Goal: Task Accomplishment & Management: Manage account settings

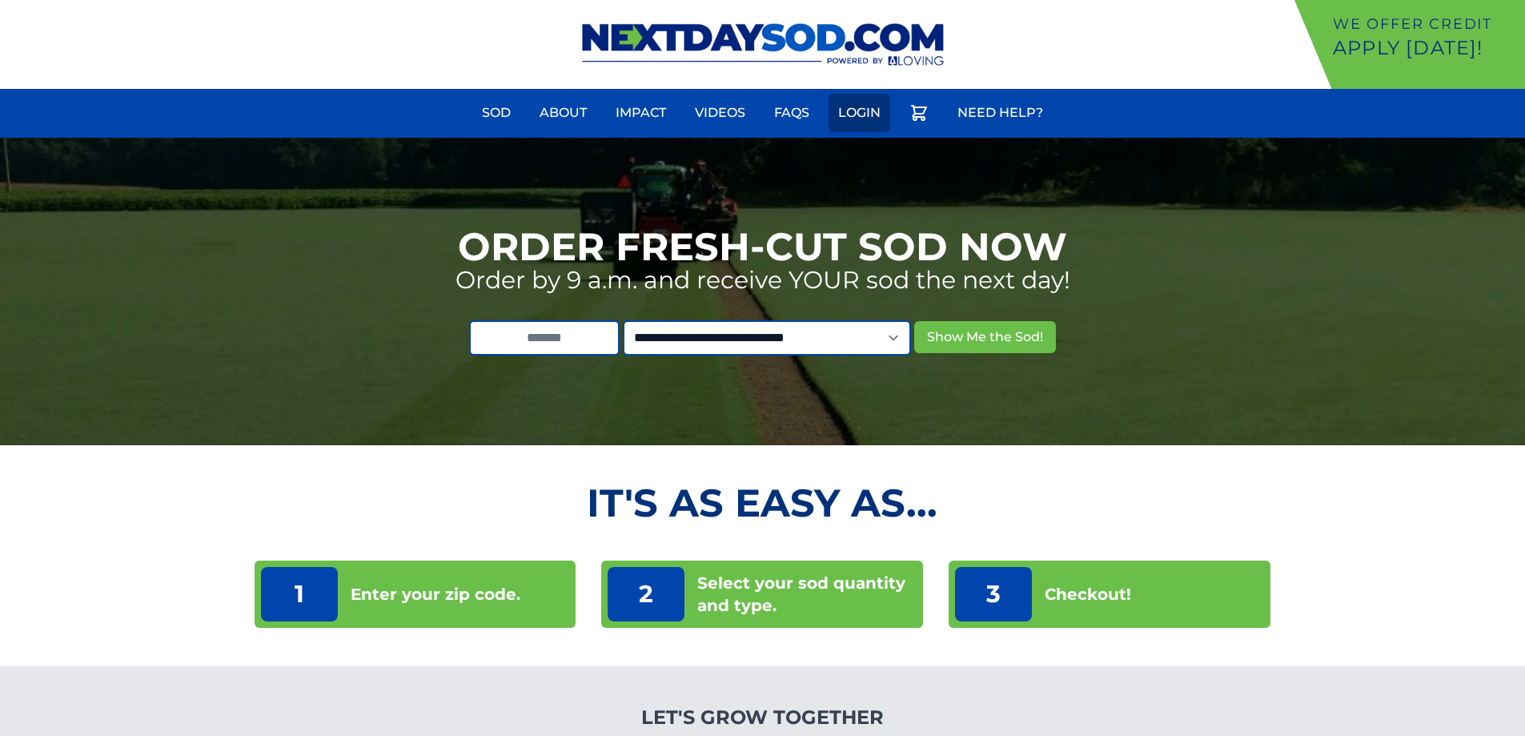
click at [862, 109] on link "Login" at bounding box center [860, 113] width 62 height 38
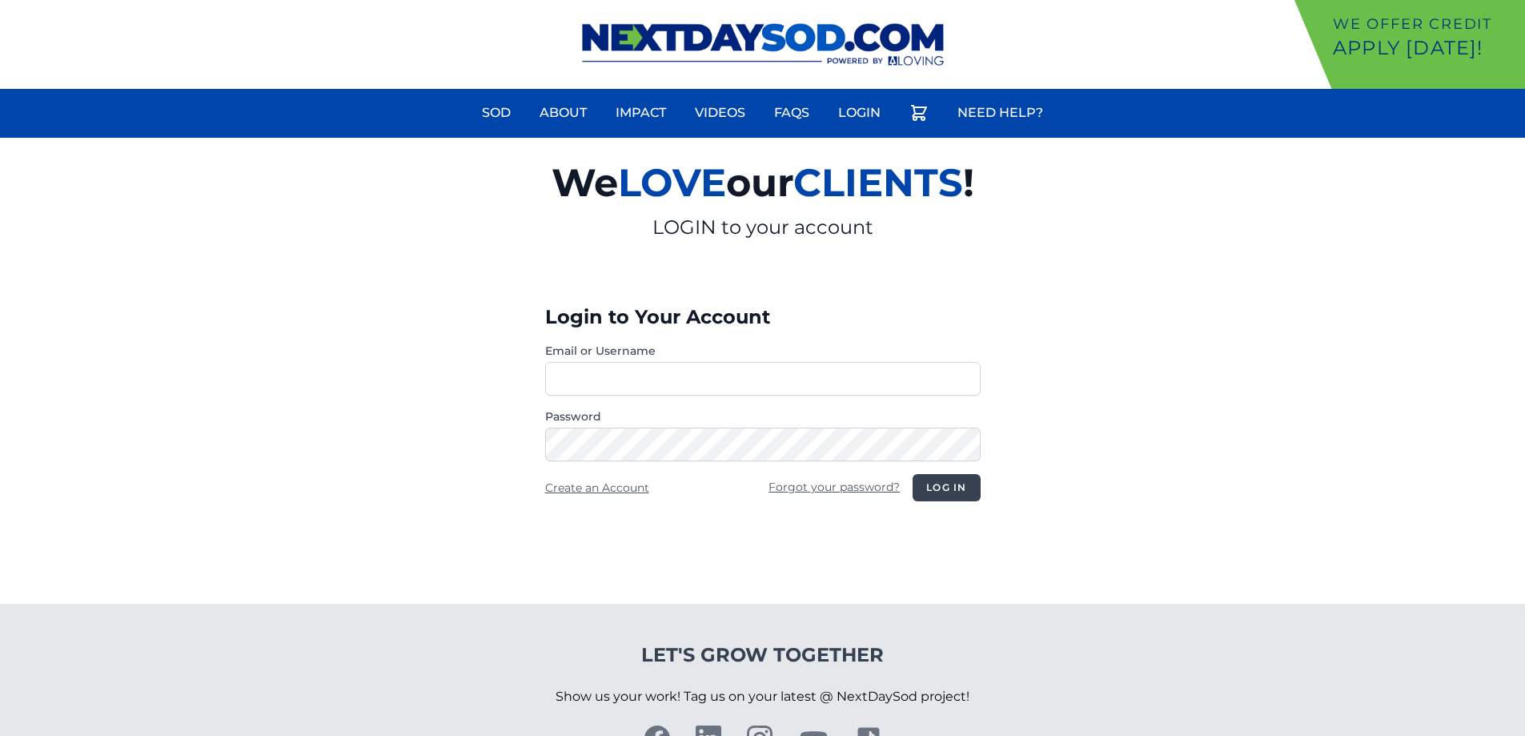
type input "**********"
click at [957, 487] on button "Log in" at bounding box center [946, 487] width 67 height 27
